Goal: Task Accomplishment & Management: Manage account settings

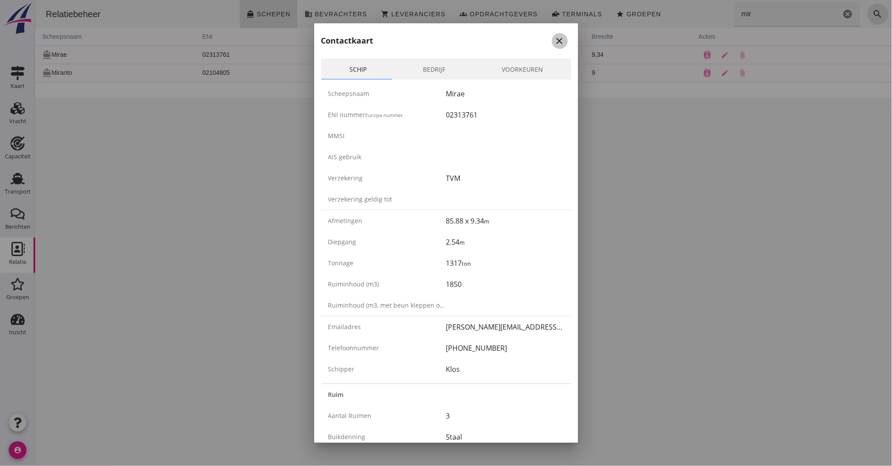
click at [554, 39] on icon "close" at bounding box center [559, 41] width 11 height 11
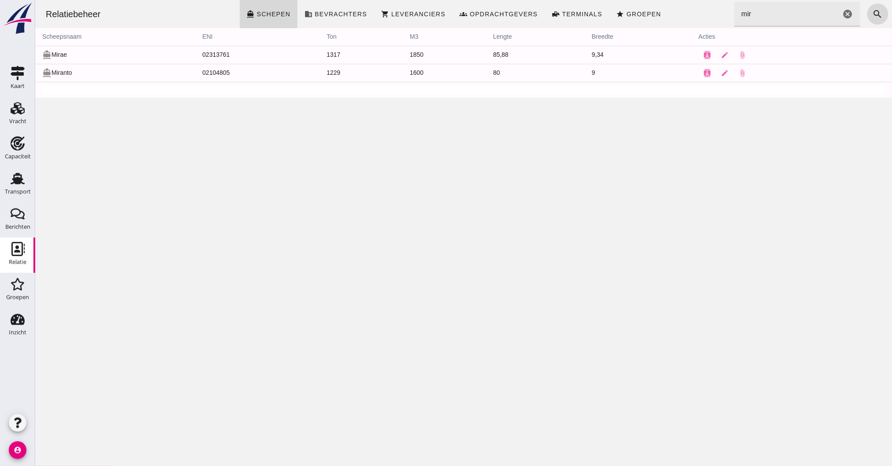
click at [734, 12] on input "mir" at bounding box center [787, 14] width 106 height 25
drag, startPoint x: 730, startPoint y: 12, endPoint x: 628, endPoint y: 14, distance: 102.1
click at [628, 14] on div "Relatiebeheer directions_boat Schepen business Bevrachters shopping_cart Levera…" at bounding box center [462, 14] width 849 height 28
type input "cy"
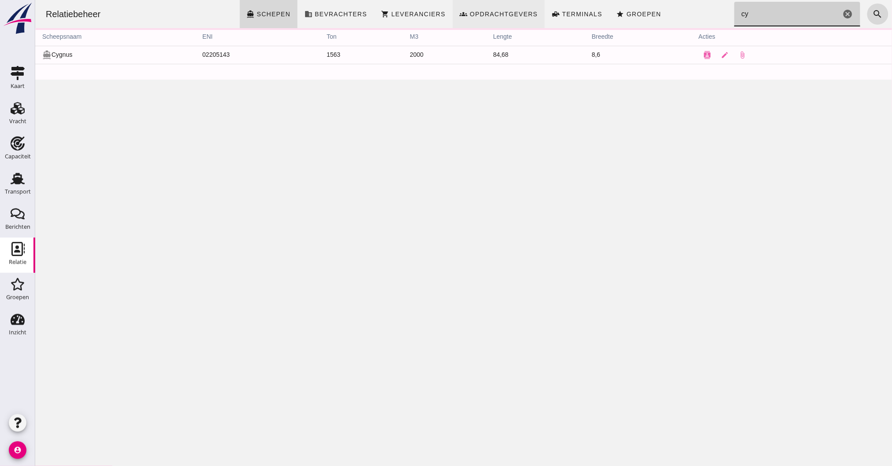
click at [842, 13] on icon "cancel" at bounding box center [847, 14] width 11 height 11
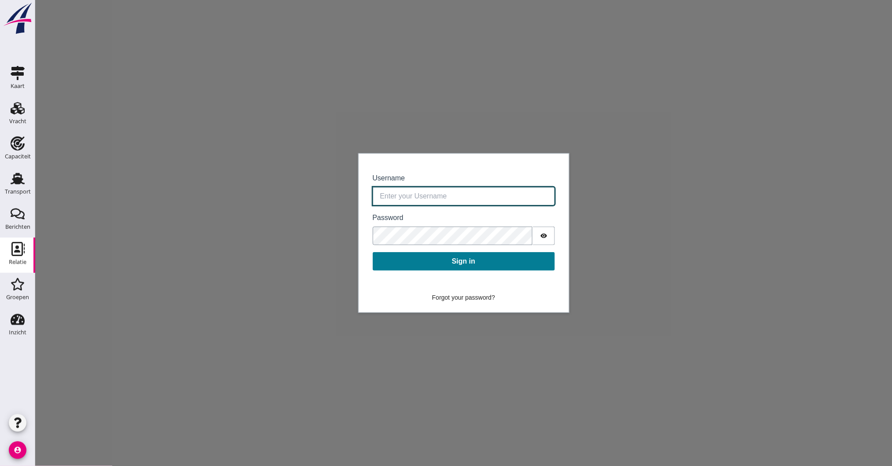
type input "[EMAIL_ADDRESS][DOMAIN_NAME]"
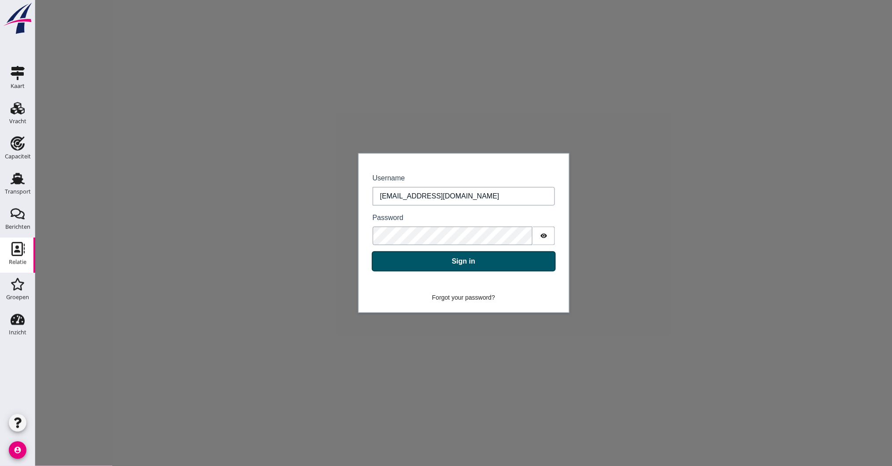
click at [472, 259] on button "Sign in" at bounding box center [463, 261] width 182 height 18
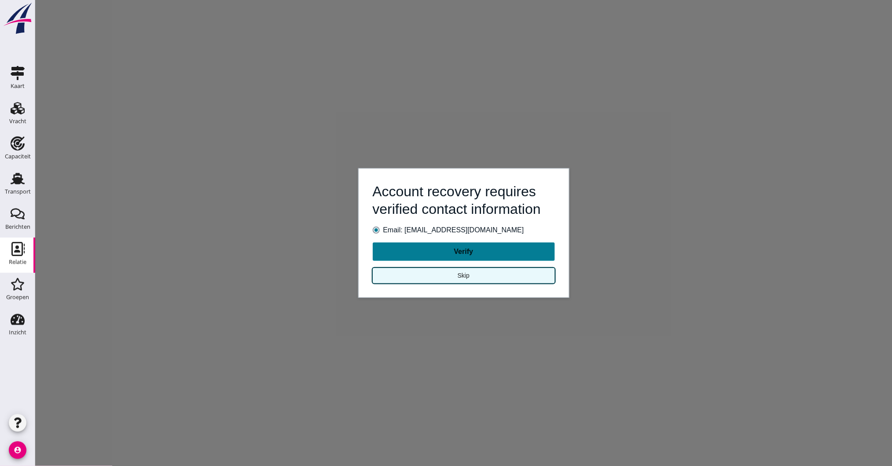
click at [474, 274] on button "Skip" at bounding box center [463, 275] width 182 height 15
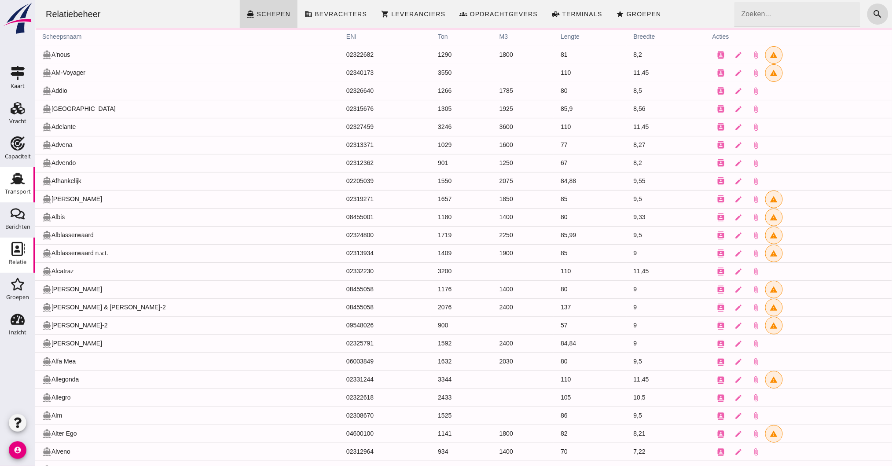
click at [17, 185] on icon "Transport" at bounding box center [18, 179] width 14 height 14
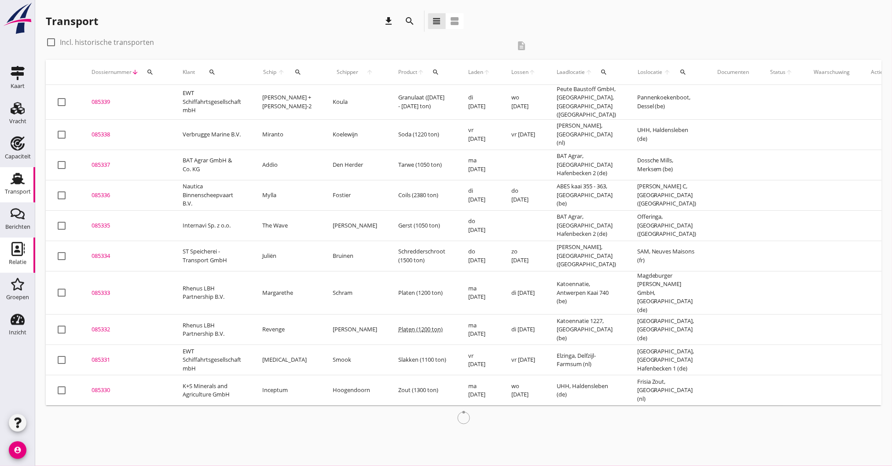
click at [23, 248] on icon "Relatie" at bounding box center [18, 249] width 14 height 14
click at [0, 0] on input "Zoeken..." at bounding box center [0, 0] width 0 height 0
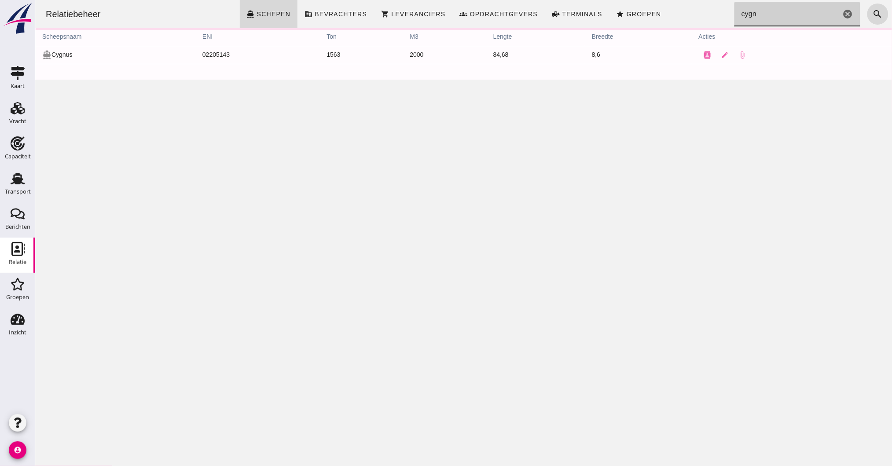
click at [763, 18] on input "cygn" at bounding box center [787, 14] width 106 height 25
type input "cygn"
click at [703, 54] on icon "contacts" at bounding box center [707, 55] width 8 height 8
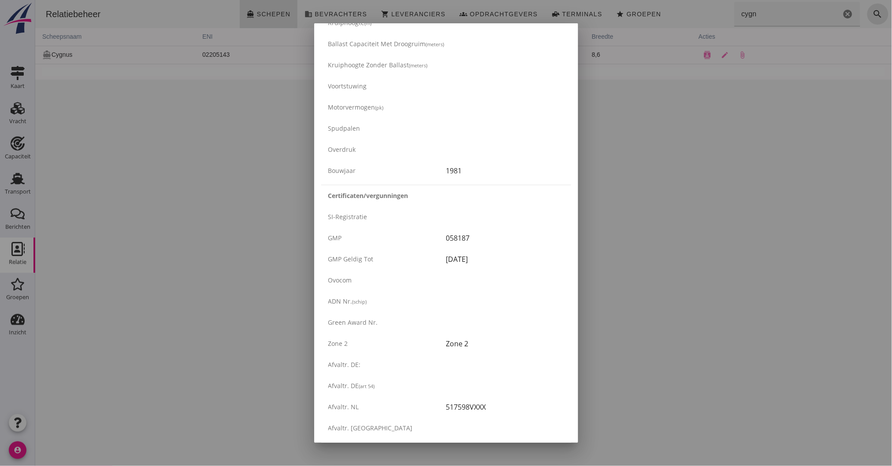
scroll to position [664, 0]
click at [734, 213] on div at bounding box center [446, 233] width 892 height 466
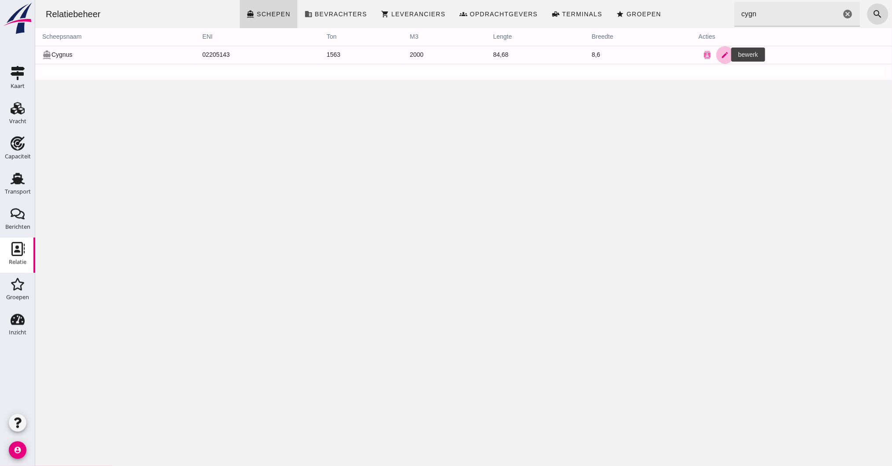
click at [717, 60] on link "edit" at bounding box center [725, 55] width 18 height 18
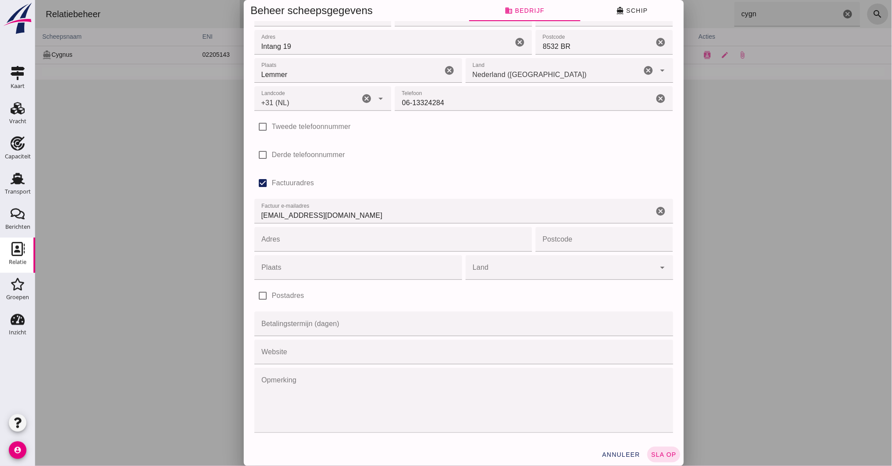
scroll to position [0, 0]
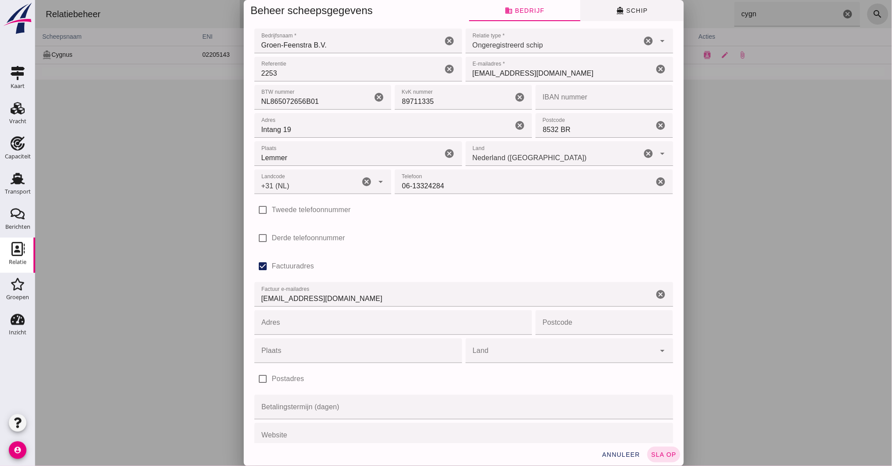
click at [637, 10] on span "directions_boat Schip" at bounding box center [631, 11] width 32 height 8
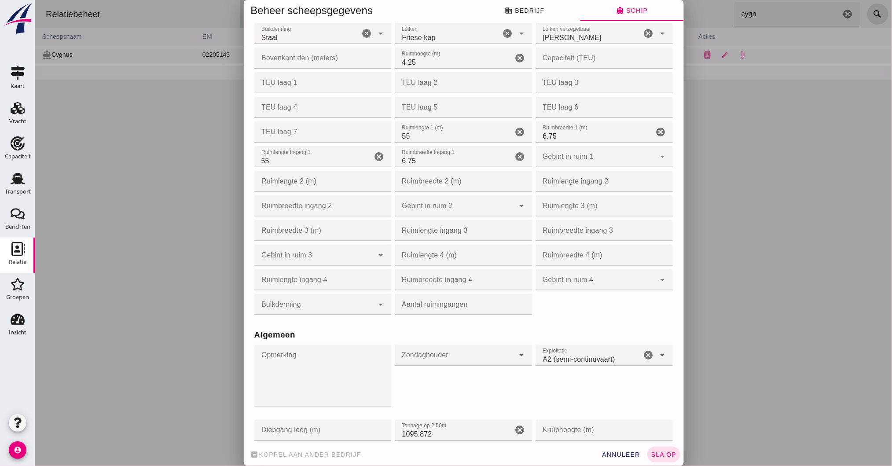
scroll to position [293, 0]
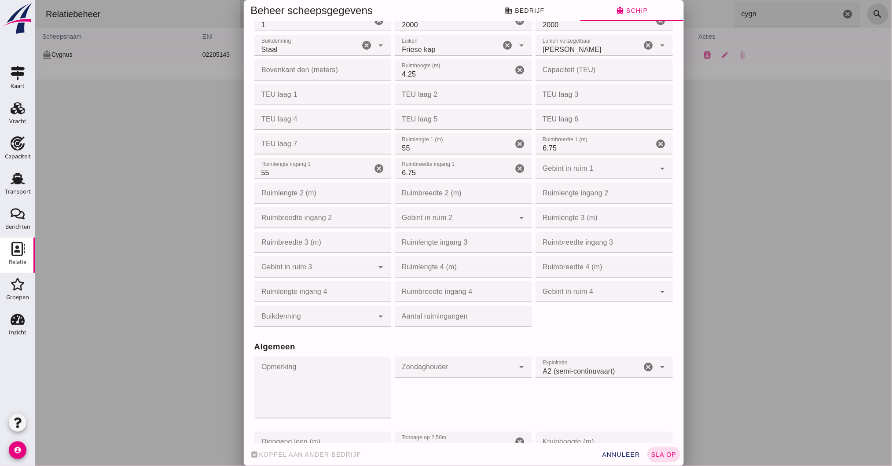
click at [406, 148] on input "55" at bounding box center [453, 143] width 118 height 21
drag, startPoint x: 390, startPoint y: 146, endPoint x: 383, endPoint y: 146, distance: 7.0
click at [383, 146] on div "Ruim(en) Aantal ruimen Aantal ruimen 1 cancel Ruiminhoud (m3) Ruiminhoud (m3) 2…" at bounding box center [463, 155] width 422 height 347
type input "59"
type input "59.50"
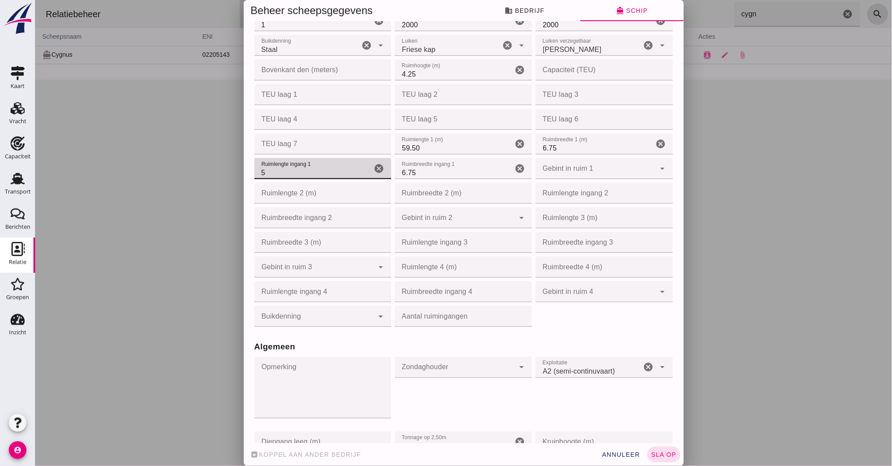
type input "59"
type input "59.50"
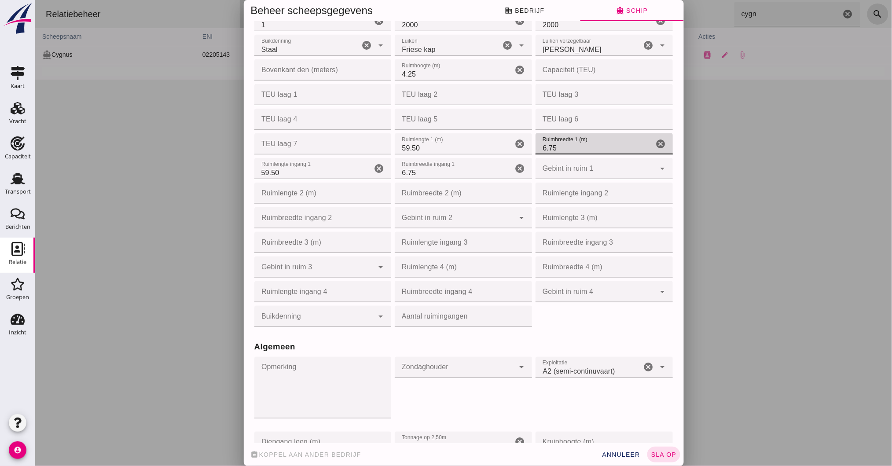
drag, startPoint x: 551, startPoint y: 146, endPoint x: 527, endPoint y: 144, distance: 24.2
click at [535, 144] on input "6.75" at bounding box center [594, 143] width 118 height 21
type input "8"
type input "8.00"
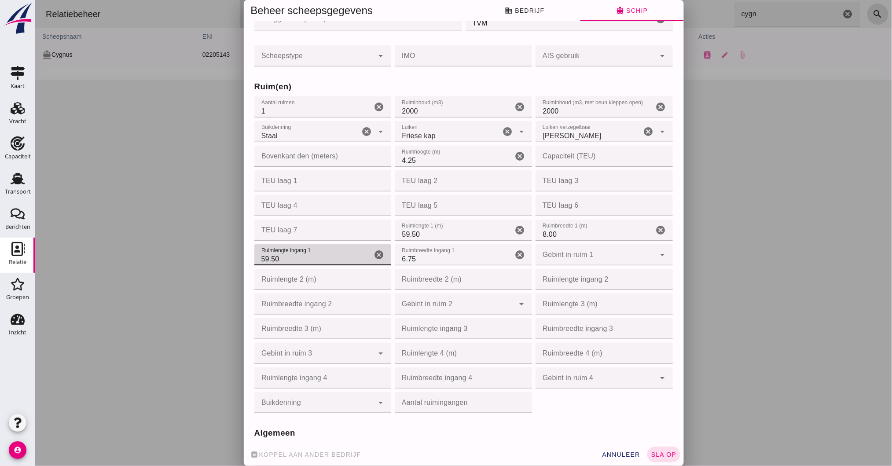
scroll to position [176, 0]
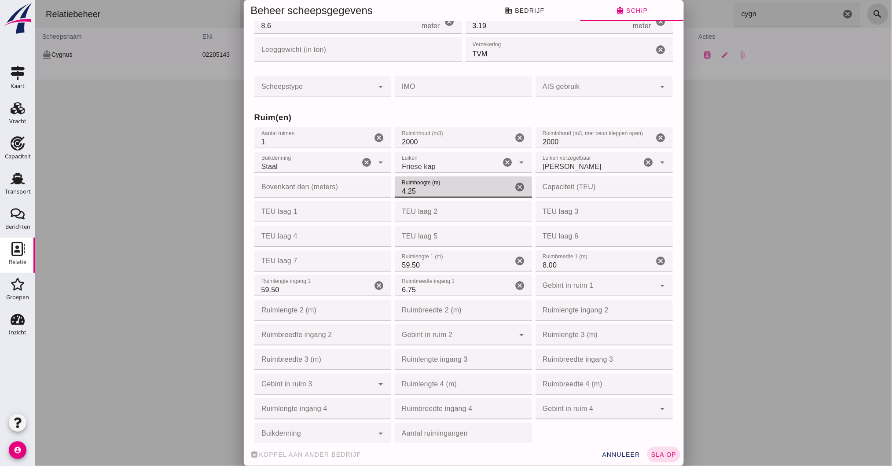
click at [412, 189] on input "4.25" at bounding box center [453, 186] width 118 height 21
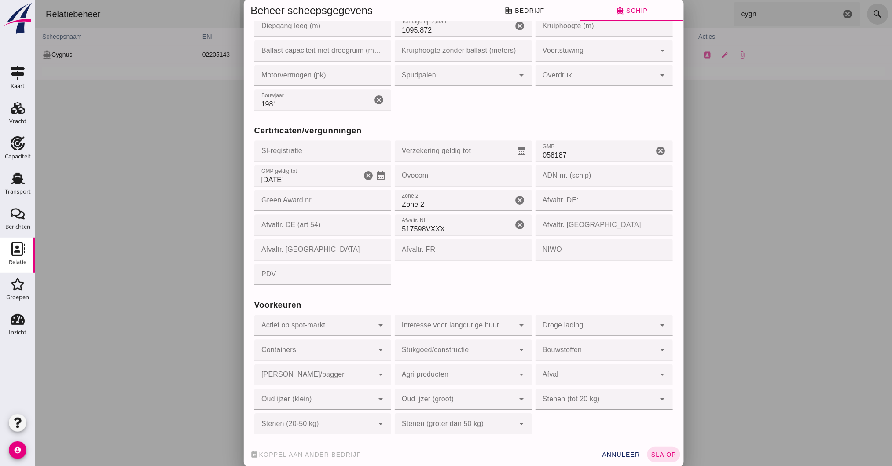
scroll to position [711, 0]
type input "4.33"
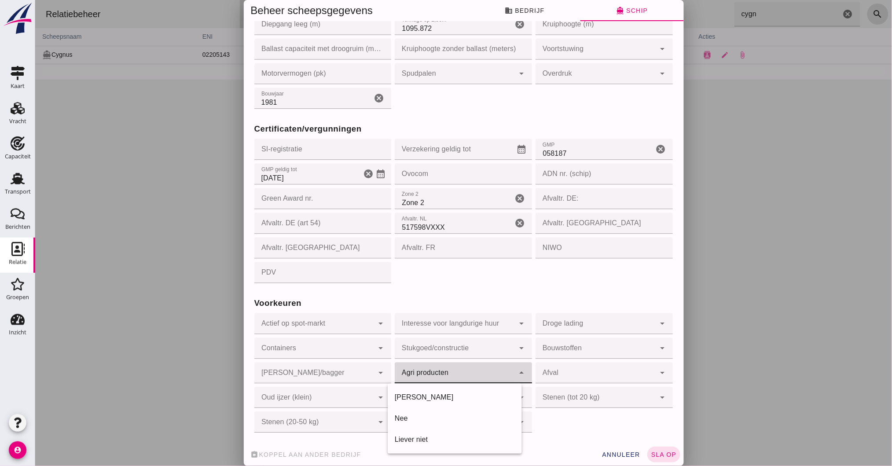
click at [494, 369] on div at bounding box center [454, 372] width 120 height 21
click at [451, 395] on div "[PERSON_NAME]" at bounding box center [454, 397] width 120 height 11
type input "yes"
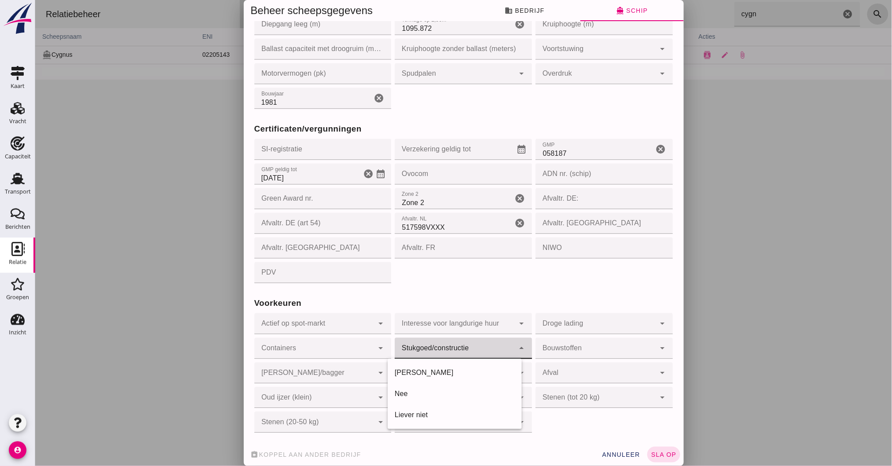
click at [457, 351] on div at bounding box center [454, 347] width 120 height 21
click at [455, 377] on div "[PERSON_NAME]" at bounding box center [454, 372] width 120 height 11
type input "yes"
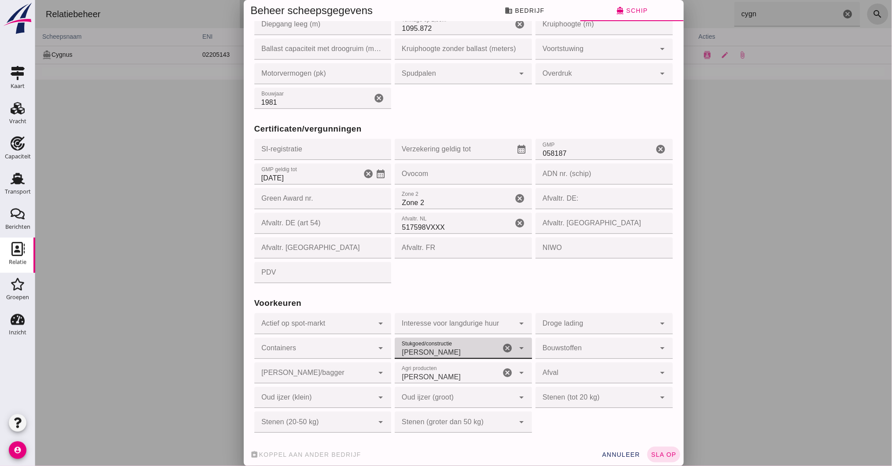
click at [437, 424] on div at bounding box center [454, 421] width 120 height 21
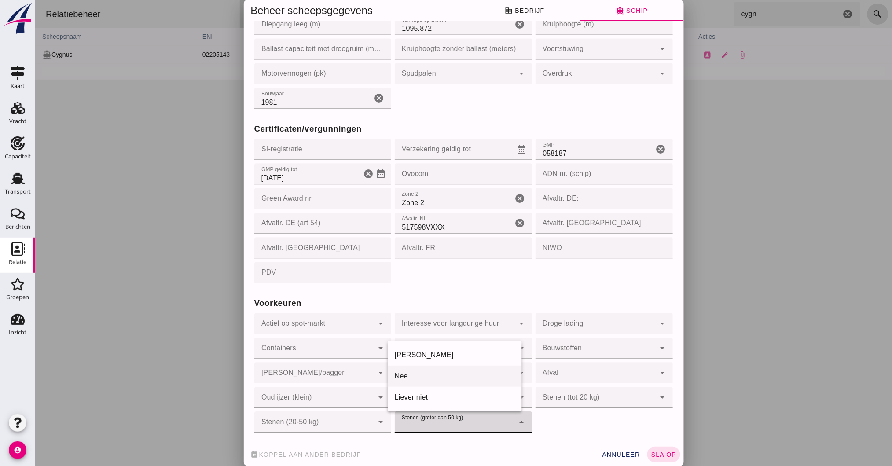
click at [435, 376] on div "Nee" at bounding box center [454, 376] width 120 height 11
type input "no"
click at [447, 400] on div at bounding box center [454, 397] width 120 height 21
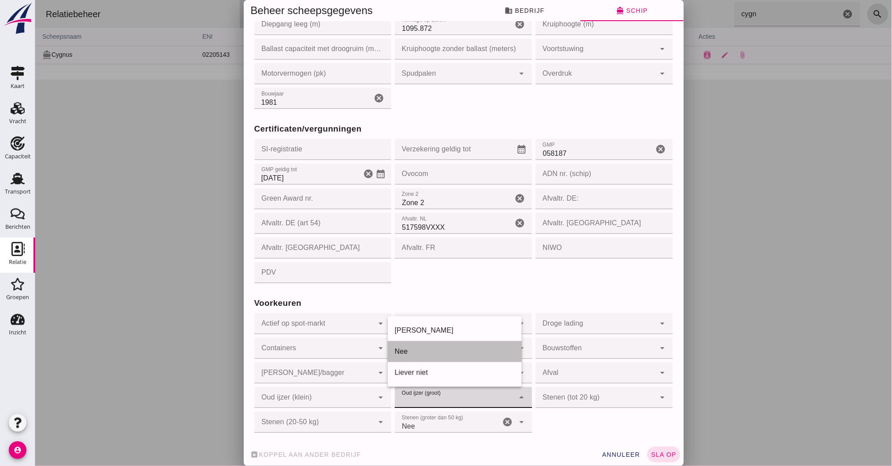
click at [444, 346] on div "Nee" at bounding box center [454, 351] width 120 height 11
type input "no"
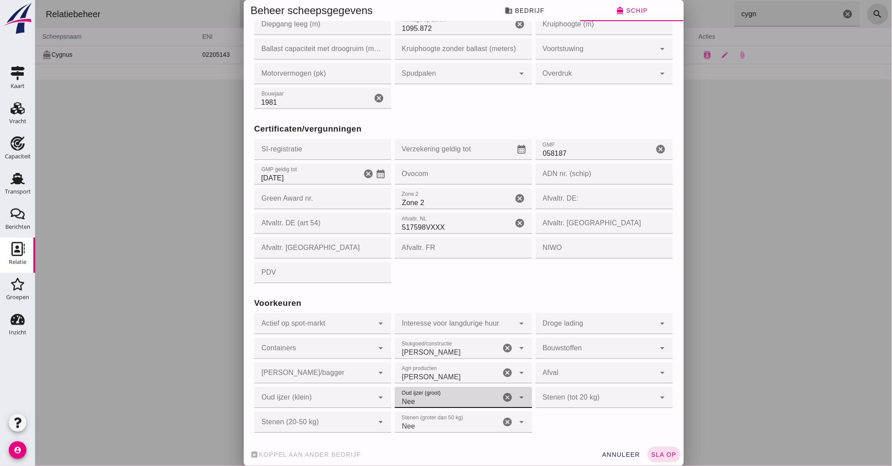
click at [556, 325] on div at bounding box center [595, 323] width 120 height 21
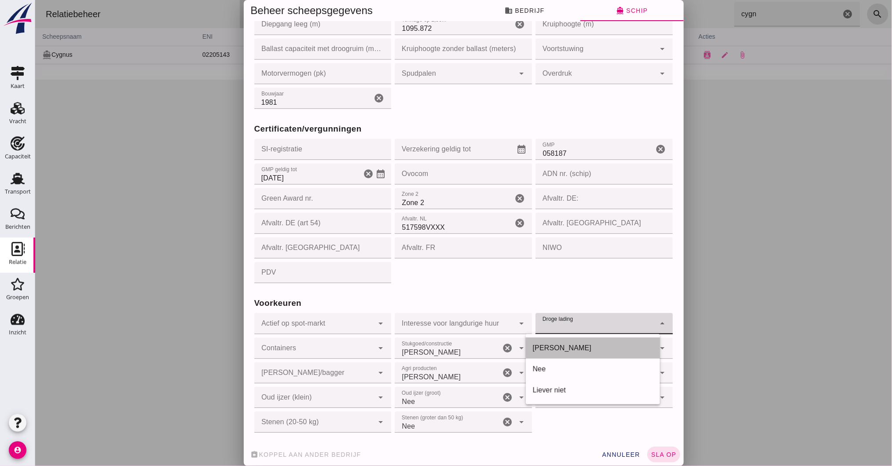
click at [543, 355] on div "[PERSON_NAME]" at bounding box center [592, 347] width 134 height 21
type input "yes"
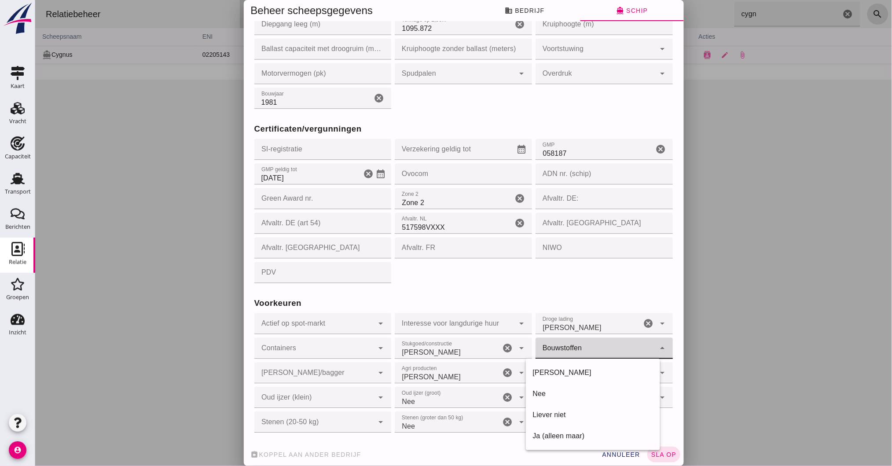
click at [556, 349] on div at bounding box center [595, 347] width 120 height 21
click at [536, 371] on div "[PERSON_NAME]" at bounding box center [592, 372] width 120 height 11
type input "yes"
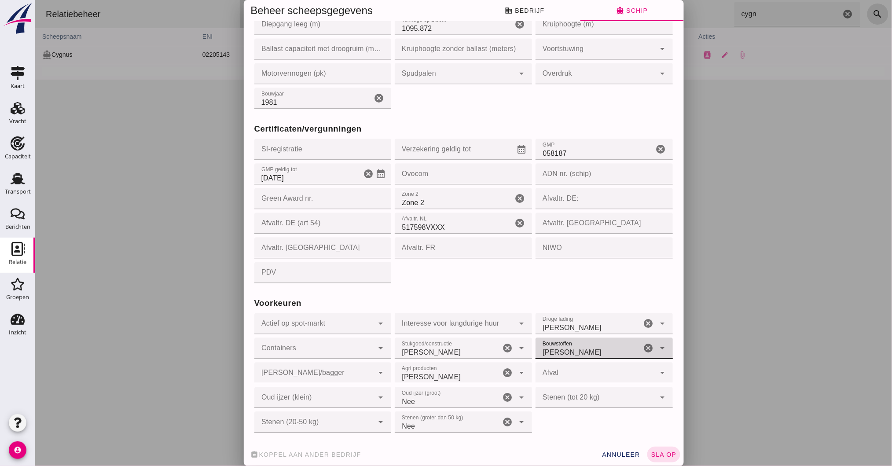
click at [557, 372] on div at bounding box center [595, 372] width 120 height 21
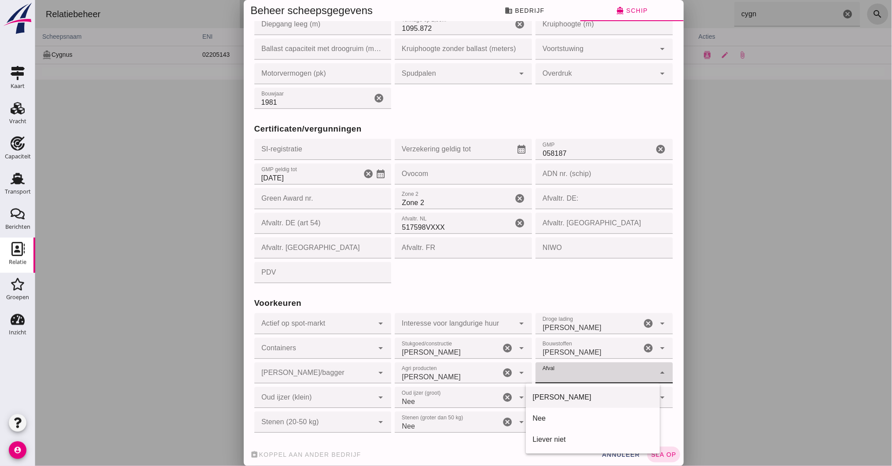
click at [533, 393] on div "[PERSON_NAME]" at bounding box center [592, 397] width 120 height 11
type input "yes"
click at [567, 395] on div at bounding box center [595, 397] width 120 height 21
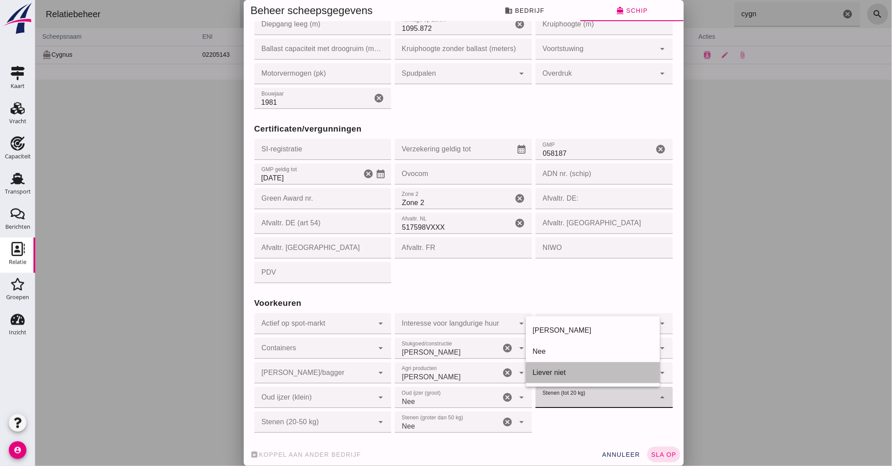
click at [549, 370] on div "Liever niet" at bounding box center [592, 372] width 120 height 11
type input "prefer_not"
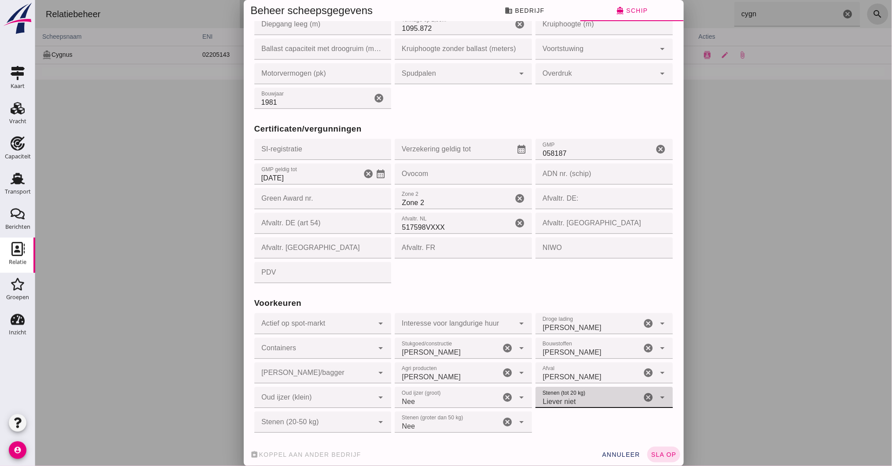
click at [461, 326] on div at bounding box center [454, 323] width 120 height 21
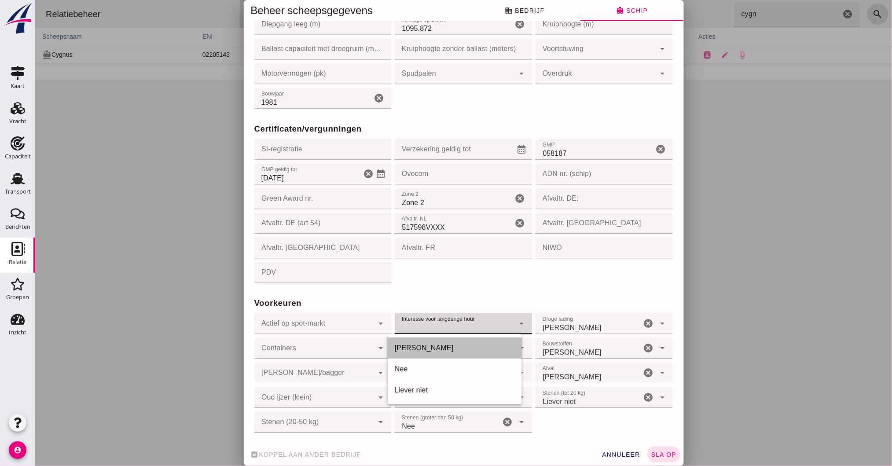
click at [439, 350] on div "[PERSON_NAME]" at bounding box center [454, 348] width 120 height 11
type input "yes"
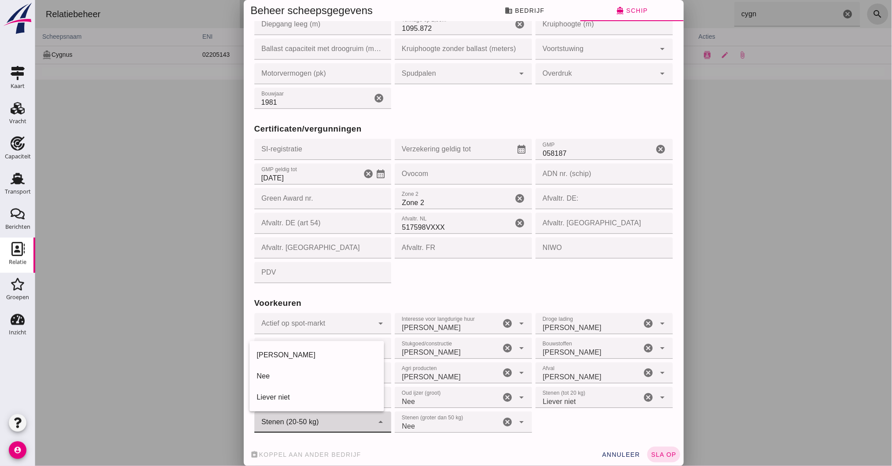
click at [326, 419] on div at bounding box center [314, 421] width 120 height 21
click at [317, 381] on div "Nee" at bounding box center [316, 376] width 120 height 11
type input "no"
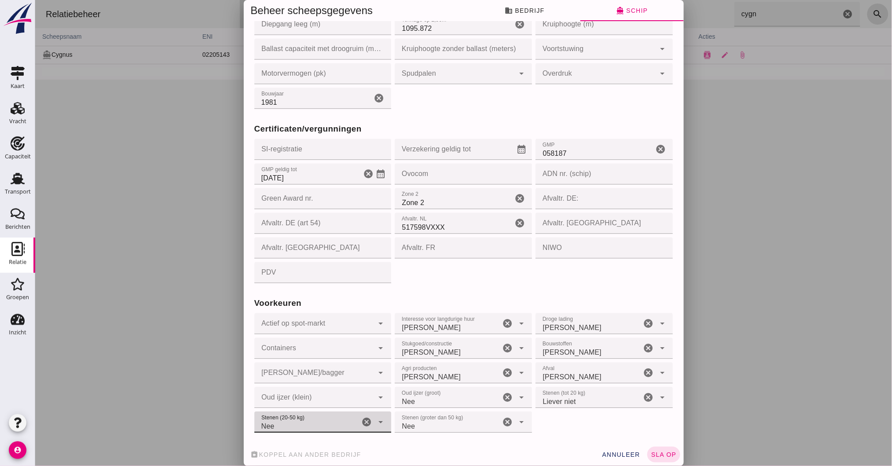
click at [317, 398] on div at bounding box center [314, 397] width 120 height 21
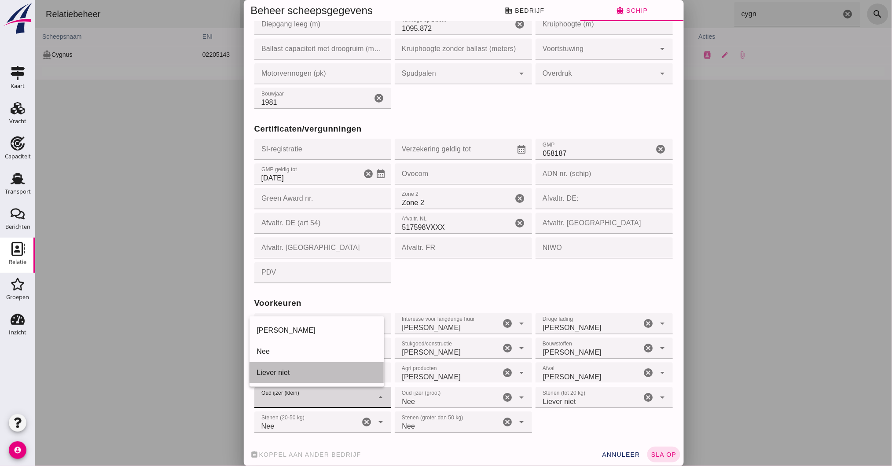
click at [316, 378] on div "Liever niet" at bounding box center [316, 372] width 134 height 21
type input "prefer_not"
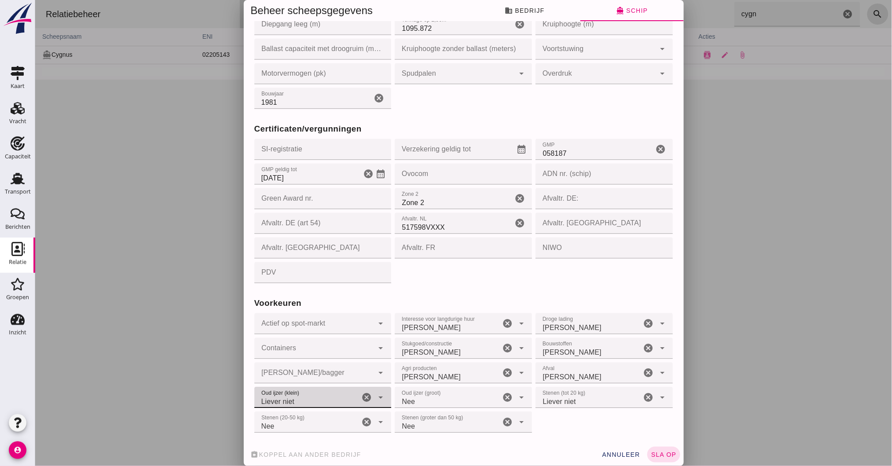
click at [334, 367] on div at bounding box center [314, 372] width 120 height 21
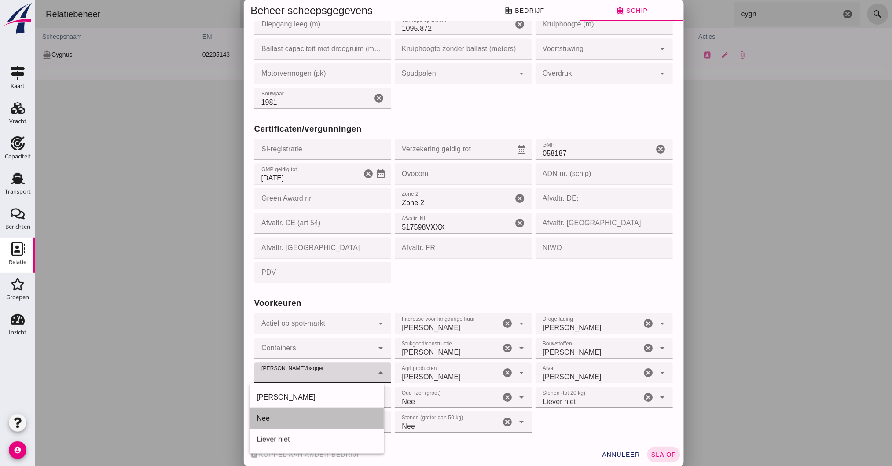
click at [310, 417] on div "Nee" at bounding box center [316, 418] width 120 height 11
type input "no"
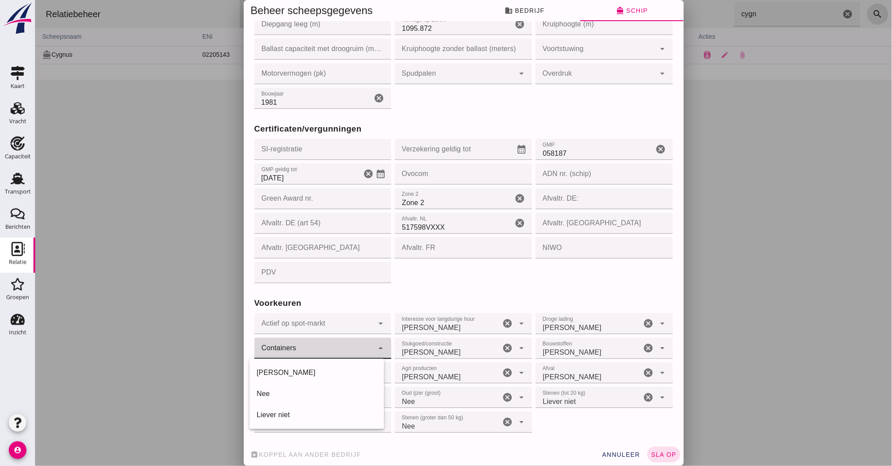
click at [322, 351] on div at bounding box center [314, 347] width 120 height 21
click at [322, 392] on div "Nee" at bounding box center [316, 393] width 120 height 11
type input "no"
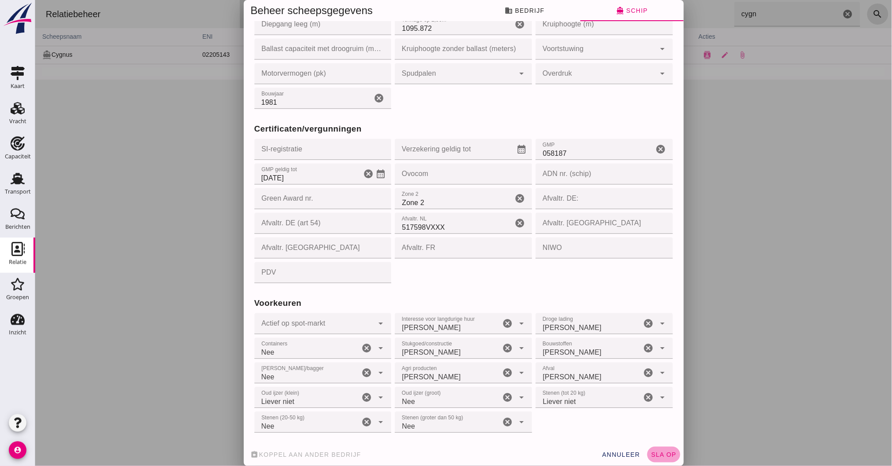
click at [663, 449] on button "sla op" at bounding box center [663, 454] width 33 height 16
click at [434, 223] on input "517598VXXX" at bounding box center [453, 222] width 118 height 21
click at [446, 227] on input "517598VXXX" at bounding box center [453, 222] width 118 height 21
click at [446, 225] on input "517598VXXX" at bounding box center [453, 222] width 118 height 21
click at [479, 257] on input "Afvaltr. FR" at bounding box center [460, 247] width 132 height 21
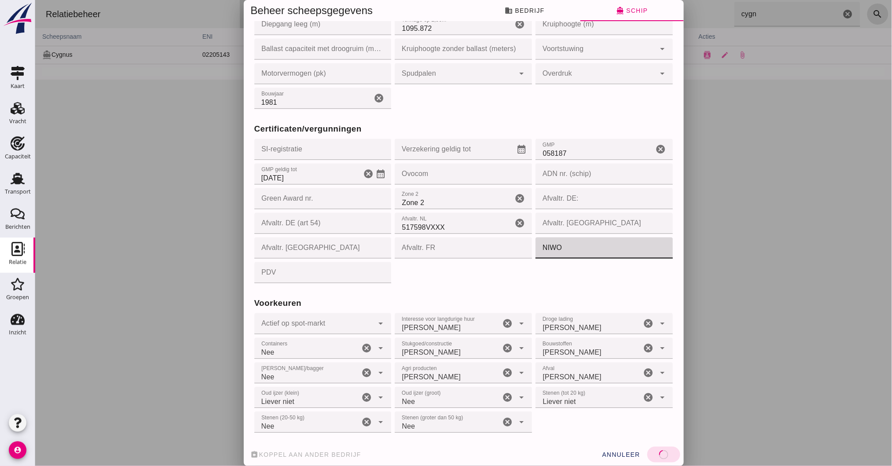
click at [583, 247] on input "NIWO" at bounding box center [601, 247] width 132 height 21
click at [788, 267] on div at bounding box center [463, 233] width 856 height 466
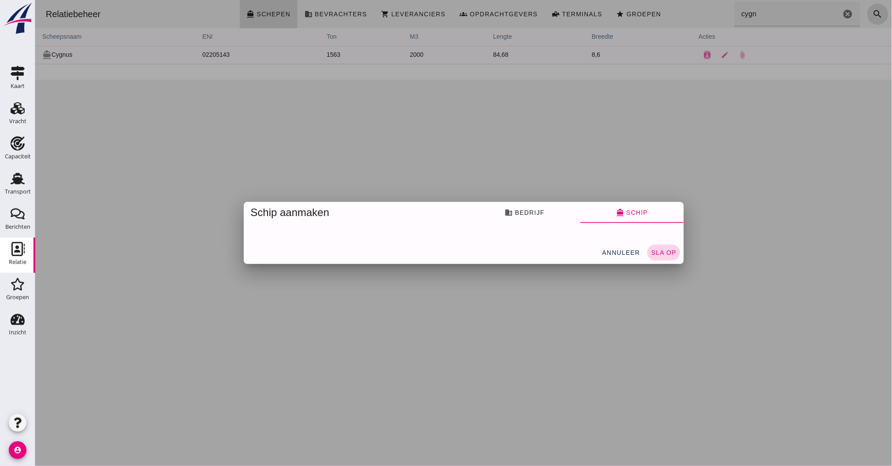
scroll to position [0, 0]
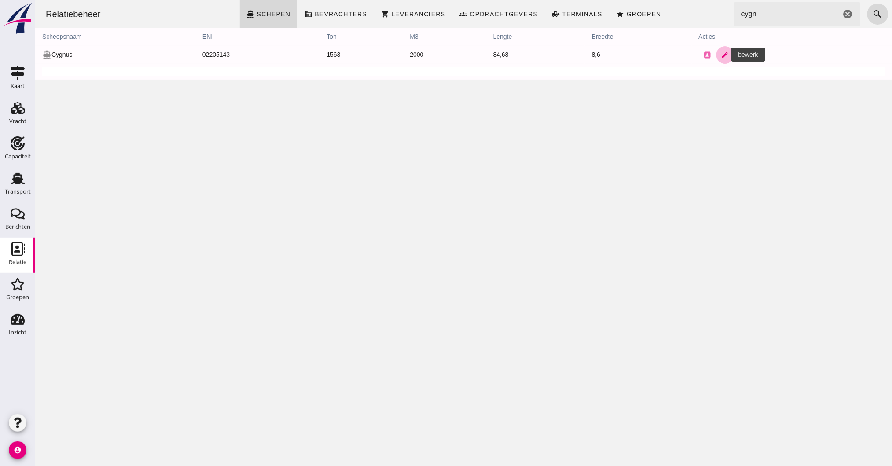
click at [721, 54] on icon "edit" at bounding box center [725, 55] width 8 height 8
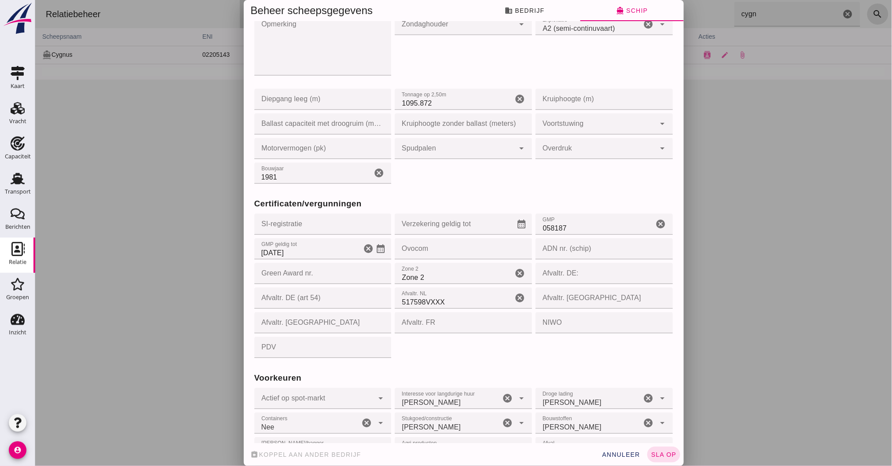
scroll to position [645, 0]
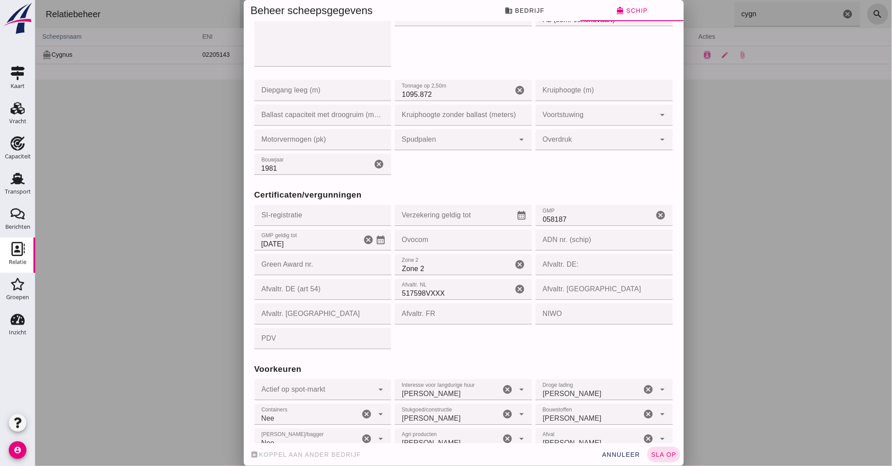
click at [558, 312] on input "NIWO" at bounding box center [601, 313] width 132 height 21
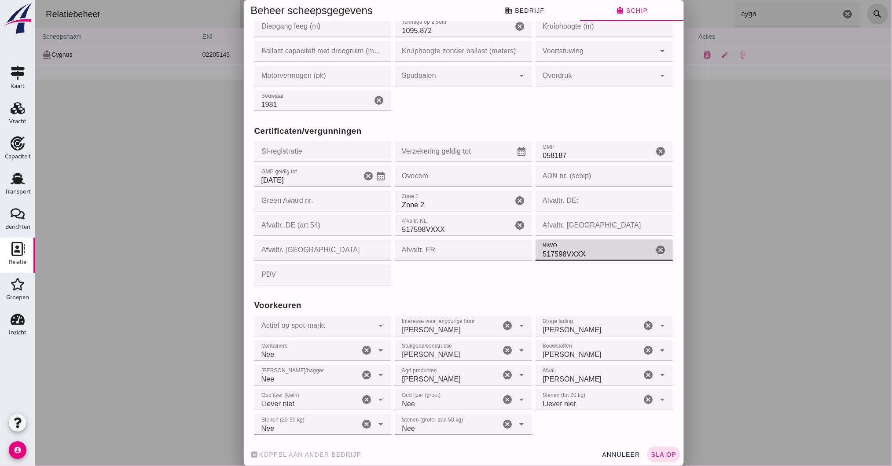
scroll to position [711, 0]
type input "517598VXXX"
click at [664, 450] on button "sla op" at bounding box center [663, 454] width 33 height 16
